Goal: Task Accomplishment & Management: Manage account settings

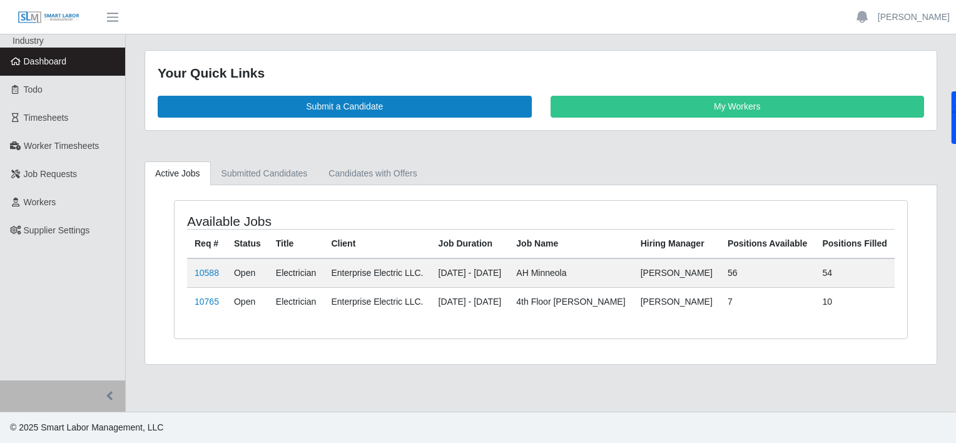
click at [81, 69] on link "Dashboard" at bounding box center [62, 62] width 125 height 28
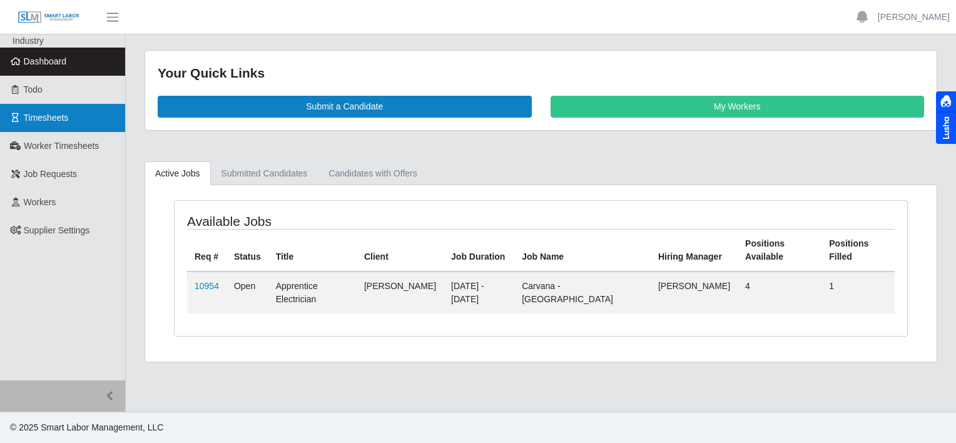
click at [28, 120] on span "Timesheets" at bounding box center [46, 118] width 45 height 10
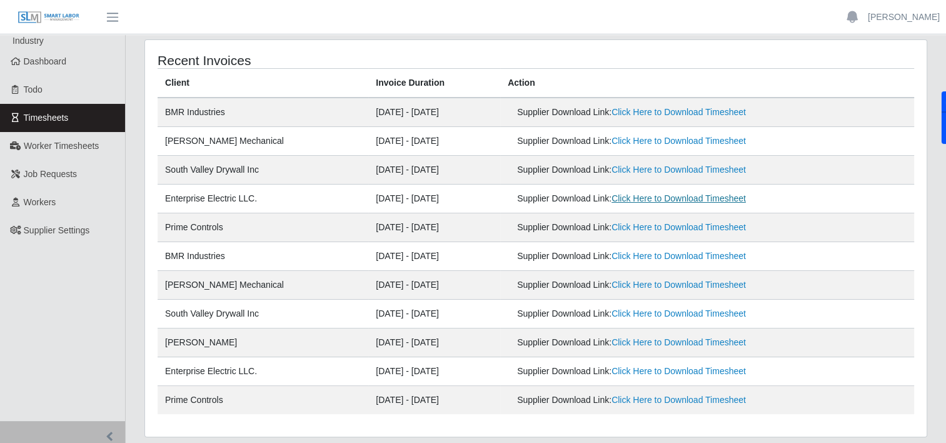
click at [682, 196] on link "Click Here to Download Timesheet" at bounding box center [679, 198] width 134 height 10
